Goal: Find specific page/section: Find specific page/section

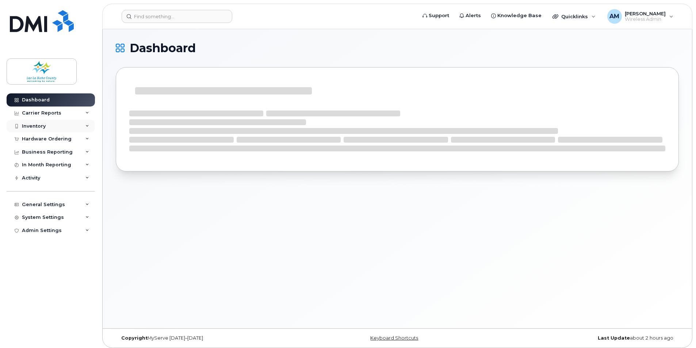
click at [57, 122] on div "Inventory" at bounding box center [51, 126] width 88 height 13
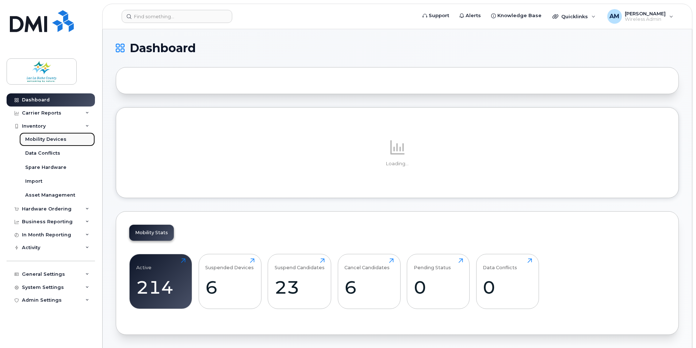
click at [53, 135] on link "Mobility Devices" at bounding box center [57, 140] width 76 height 14
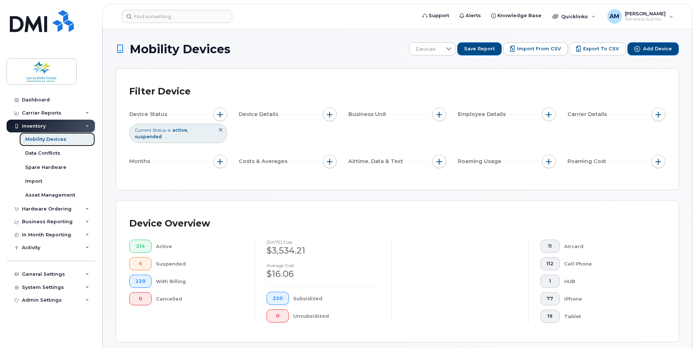
scroll to position [146, 0]
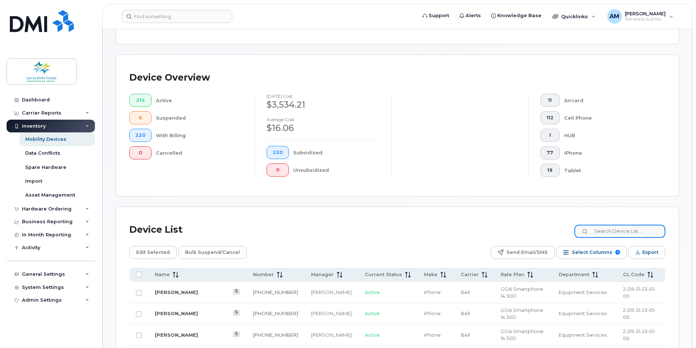
click at [607, 233] on input at bounding box center [619, 231] width 91 height 13
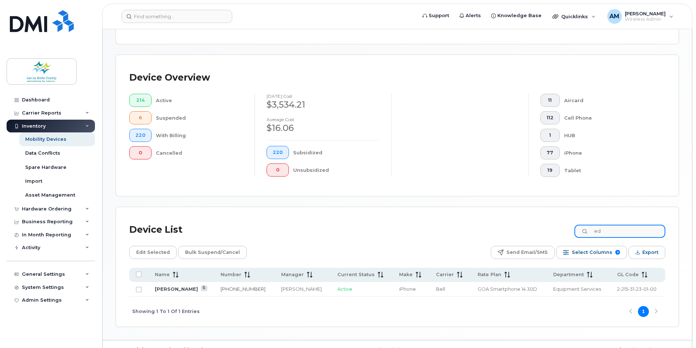
type input "e"
drag, startPoint x: 626, startPoint y: 232, endPoint x: 432, endPoint y: 207, distance: 195.9
click at [480, 212] on div "Device List [PERSON_NAME] Edit Selected Bulk Suspend/Cancel Send Email/SMS Sele…" at bounding box center [397, 266] width 562 height 119
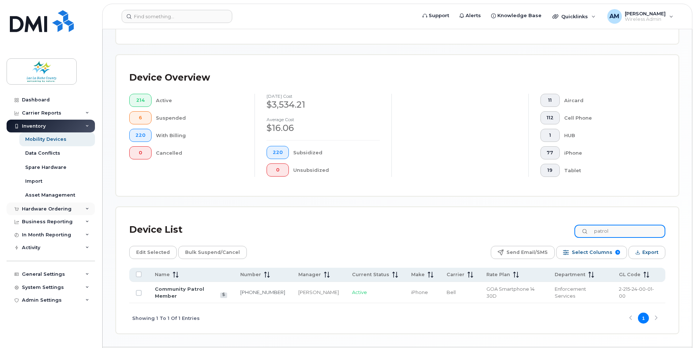
type input "patrol"
